Goal: Transaction & Acquisition: Purchase product/service

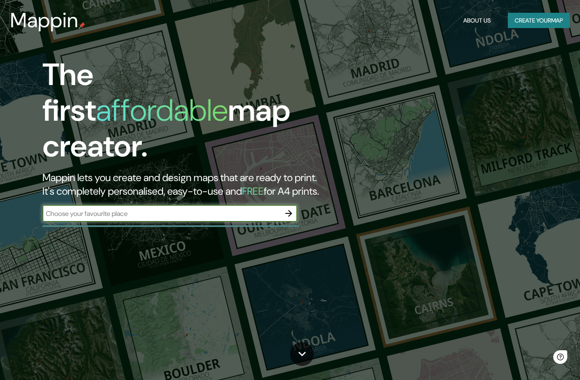
click at [258, 208] on input "text" at bounding box center [161, 213] width 238 height 10
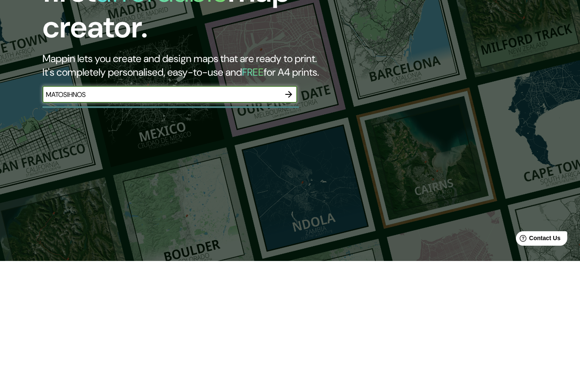
type input "MATOSIHNOS"
click at [288, 208] on icon "button" at bounding box center [289, 213] width 10 height 10
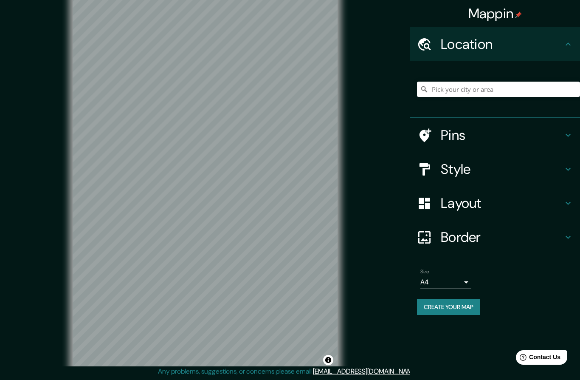
click at [496, 170] on h4 "Style" at bounding box center [502, 169] width 122 height 17
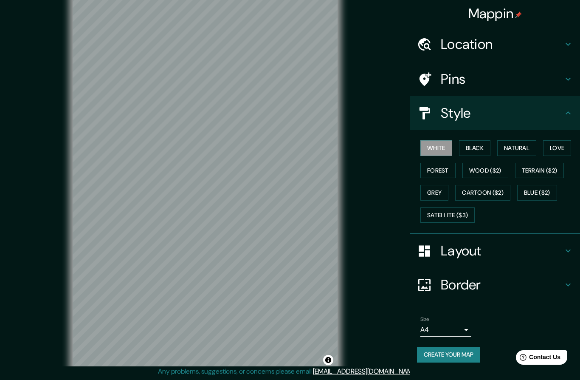
click at [487, 151] on button "Black" at bounding box center [475, 148] width 32 height 16
click at [521, 149] on button "Natural" at bounding box center [516, 148] width 39 height 16
click at [563, 80] on icon at bounding box center [568, 79] width 10 height 10
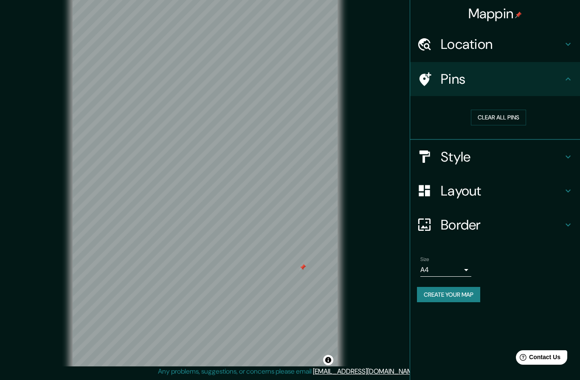
click at [524, 118] on button "Clear all pins" at bounding box center [498, 118] width 55 height 16
click at [486, 158] on h4 "Style" at bounding box center [502, 156] width 122 height 17
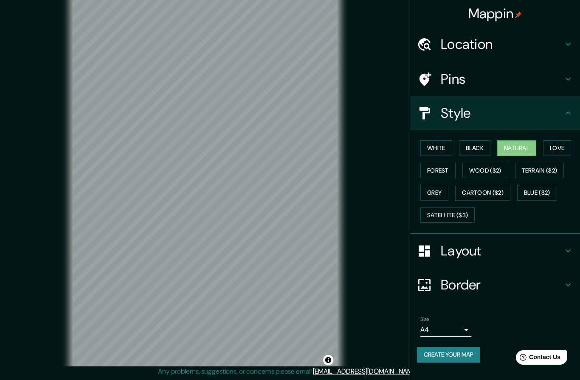
click at [562, 143] on button "Love" at bounding box center [557, 148] width 28 height 16
click at [493, 172] on button "Wood ($2)" at bounding box center [485, 171] width 46 height 16
click at [542, 169] on button "Terrain ($2)" at bounding box center [539, 171] width 49 height 16
click at [535, 191] on button "Blue ($2)" at bounding box center [537, 193] width 40 height 16
click at [545, 173] on button "Terrain ($2)" at bounding box center [539, 171] width 49 height 16
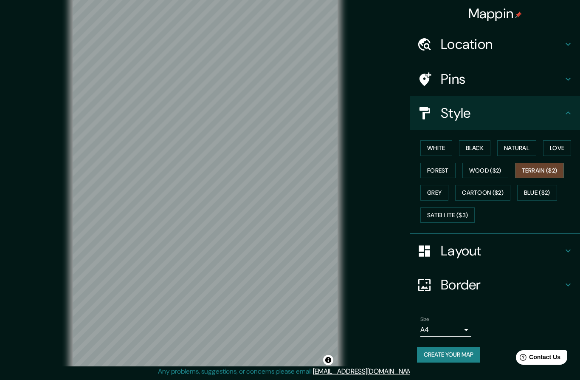
click at [495, 191] on button "Cartoon ($2)" at bounding box center [482, 193] width 55 height 16
click at [440, 194] on button "Grey" at bounding box center [434, 193] width 28 height 16
click at [496, 167] on button "Wood ($2)" at bounding box center [485, 171] width 46 height 16
click at [457, 209] on button "Satellite ($3)" at bounding box center [447, 215] width 54 height 16
click at [442, 193] on button "Grey" at bounding box center [434, 193] width 28 height 16
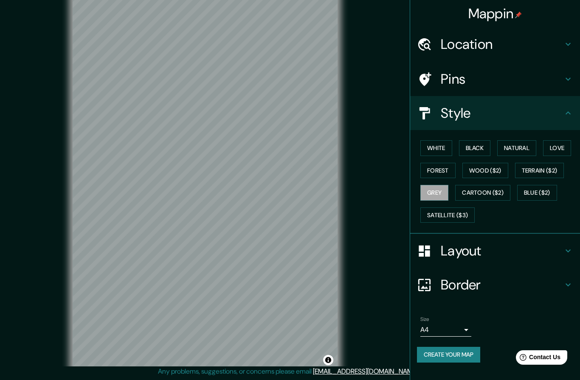
click at [454, 211] on button "Satellite ($3)" at bounding box center [447, 215] width 54 height 16
click at [483, 146] on button "Black" at bounding box center [475, 148] width 32 height 16
click at [524, 145] on button "Natural" at bounding box center [516, 148] width 39 height 16
click at [466, 213] on button "Satellite ($3)" at bounding box center [447, 215] width 54 height 16
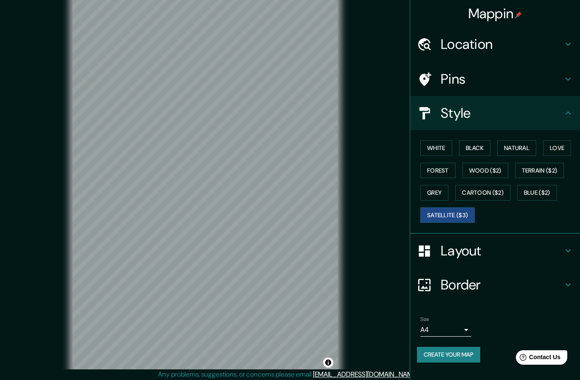
click at [460, 46] on h4 "Location" at bounding box center [502, 44] width 122 height 17
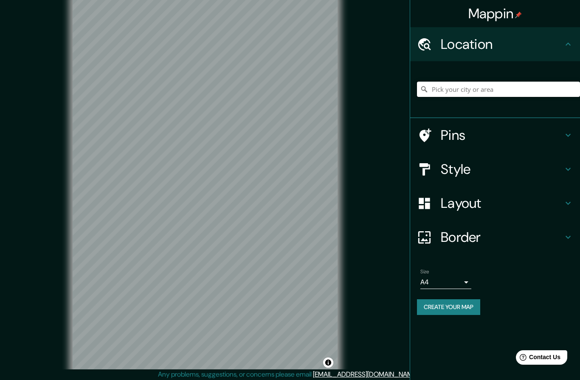
click at [507, 93] on input "Pick your city or area" at bounding box center [498, 89] width 163 height 15
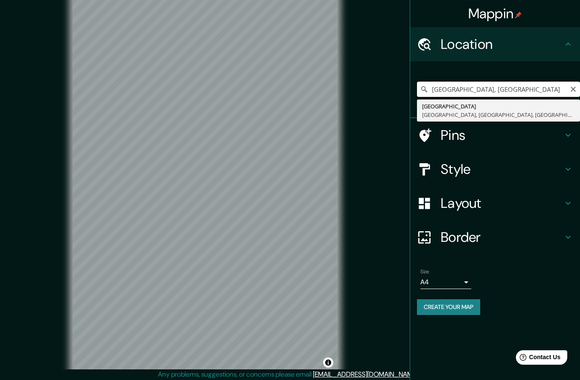
type input "[GEOGRAPHIC_DATA], [GEOGRAPHIC_DATA], [GEOGRAPHIC_DATA]"
click at [564, 89] on input "[GEOGRAPHIC_DATA], [GEOGRAPHIC_DATA], [GEOGRAPHIC_DATA]" at bounding box center [498, 89] width 163 height 15
click at [562, 90] on input "[GEOGRAPHIC_DATA], [GEOGRAPHIC_DATA], [GEOGRAPHIC_DATA]" at bounding box center [498, 89] width 163 height 15
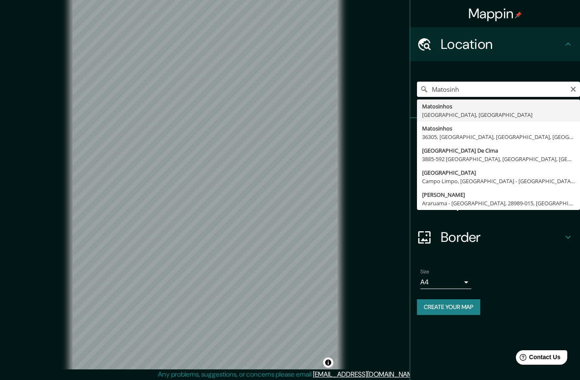
type input "Matosinhos, [GEOGRAPHIC_DATA], [GEOGRAPHIC_DATA]"
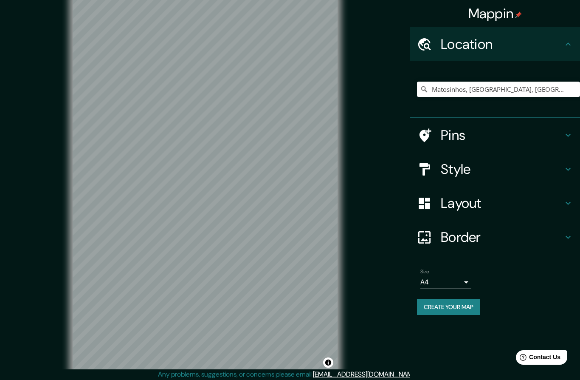
click at [467, 137] on h4 "Pins" at bounding box center [502, 135] width 122 height 17
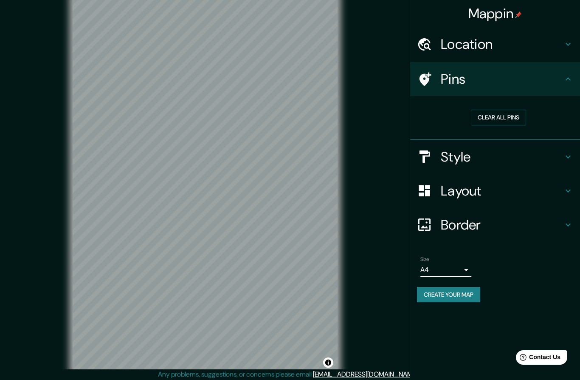
click at [476, 159] on h4 "Style" at bounding box center [502, 156] width 122 height 17
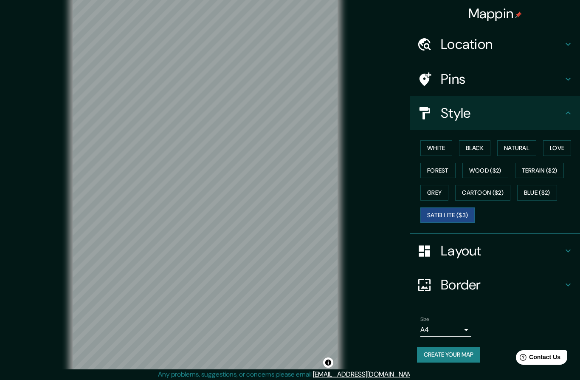
click at [442, 152] on button "White" at bounding box center [436, 148] width 32 height 16
click at [443, 194] on button "Grey" at bounding box center [434, 193] width 28 height 16
